Goal: Task Accomplishment & Management: Manage account settings

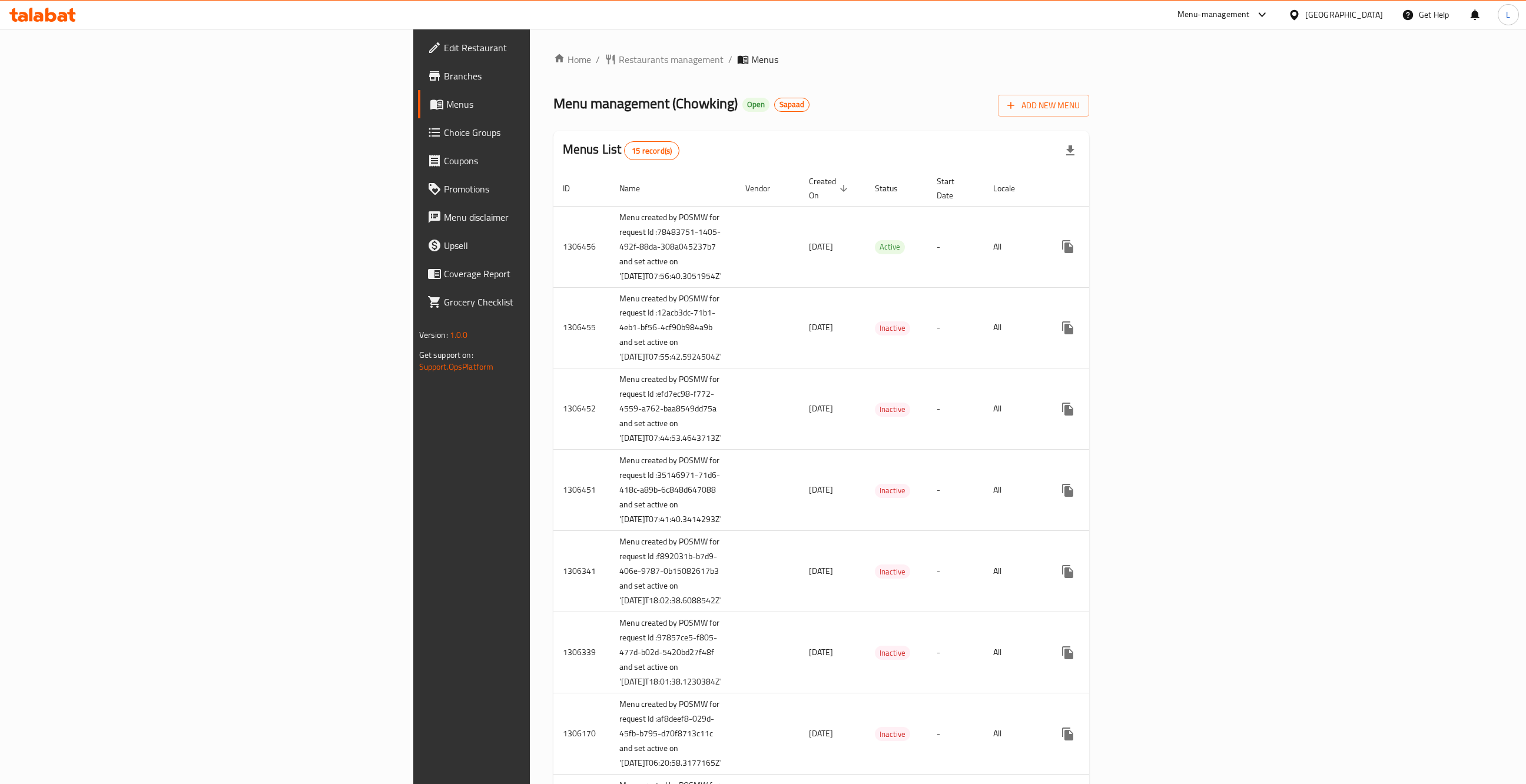
click at [1363, 15] on div "[GEOGRAPHIC_DATA]" at bounding box center [1344, 14] width 78 height 13
click at [1240, 207] on div "[GEOGRAPHIC_DATA]" at bounding box center [1255, 202] width 78 height 13
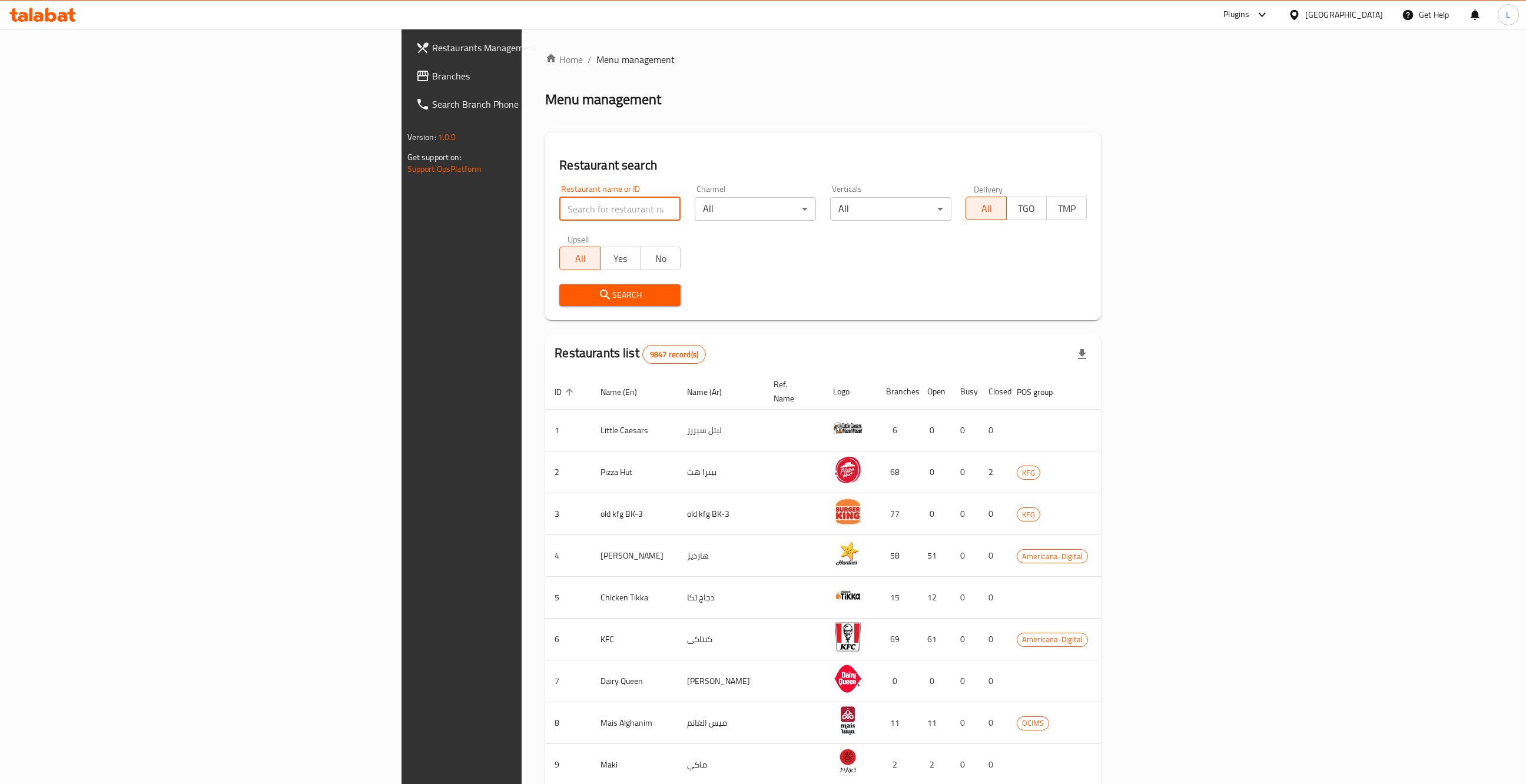
click at [560, 207] on input "search" at bounding box center [620, 209] width 121 height 23
type input "[PERSON_NAME]"
click button "Search" at bounding box center [620, 295] width 121 height 22
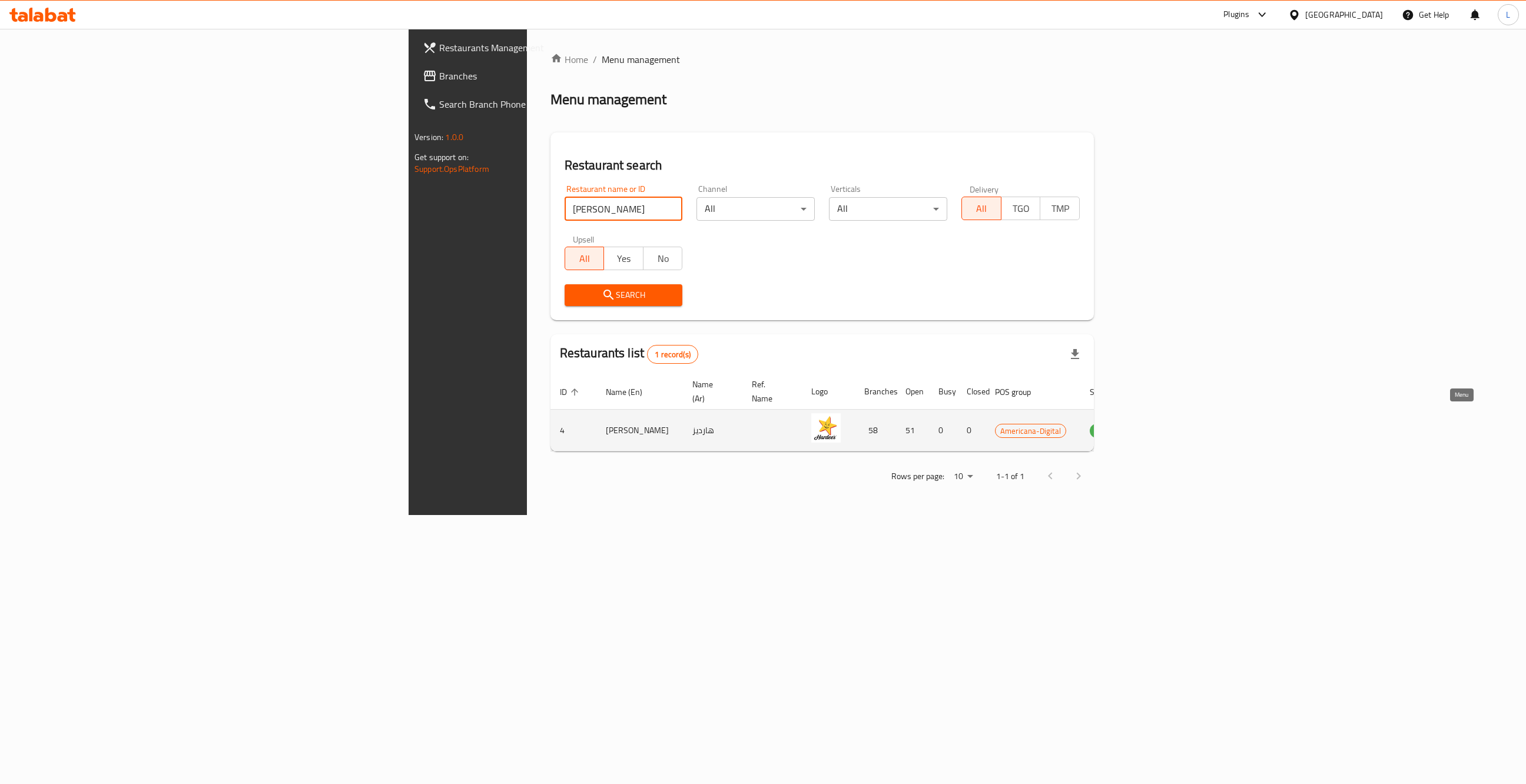
click at [1165, 426] on icon "enhanced table" at bounding box center [1159, 431] width 13 height 10
